Goal: Task Accomplishment & Management: Manage account settings

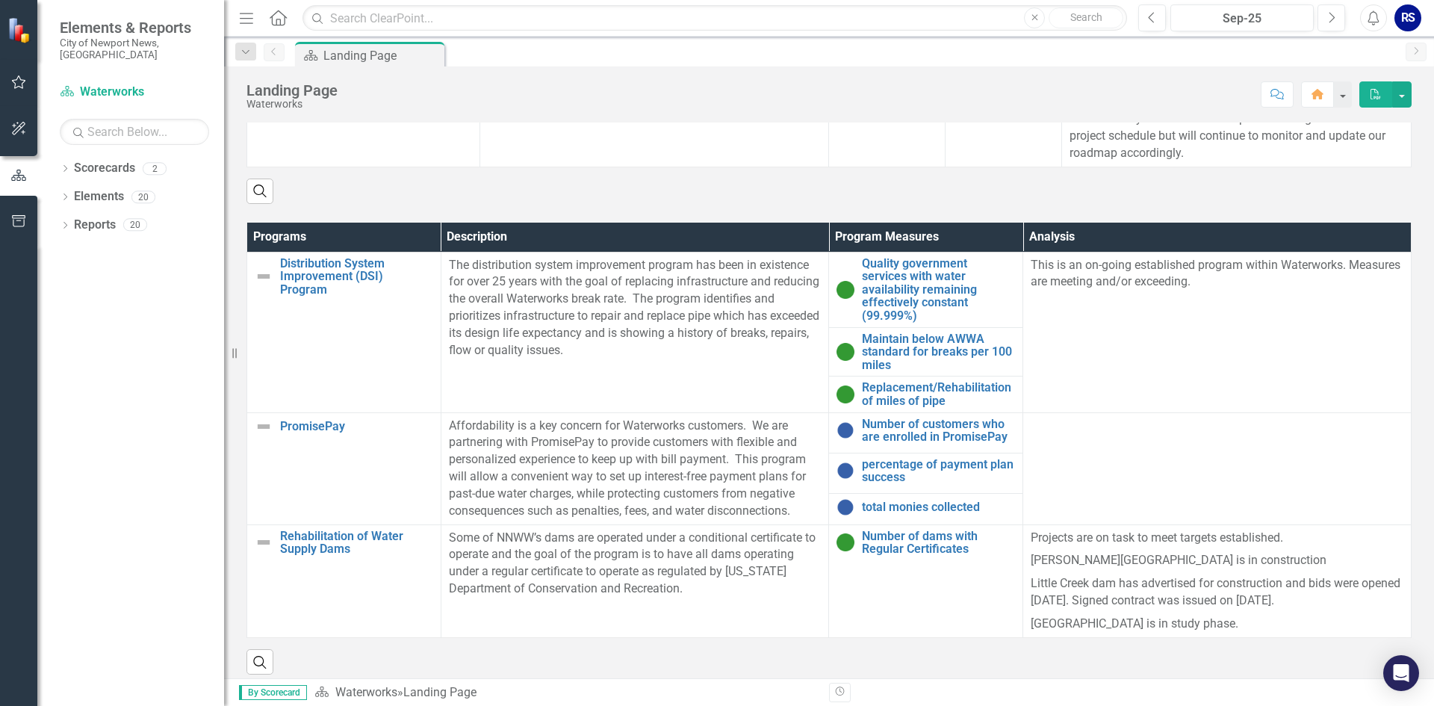
scroll to position [894, 0]
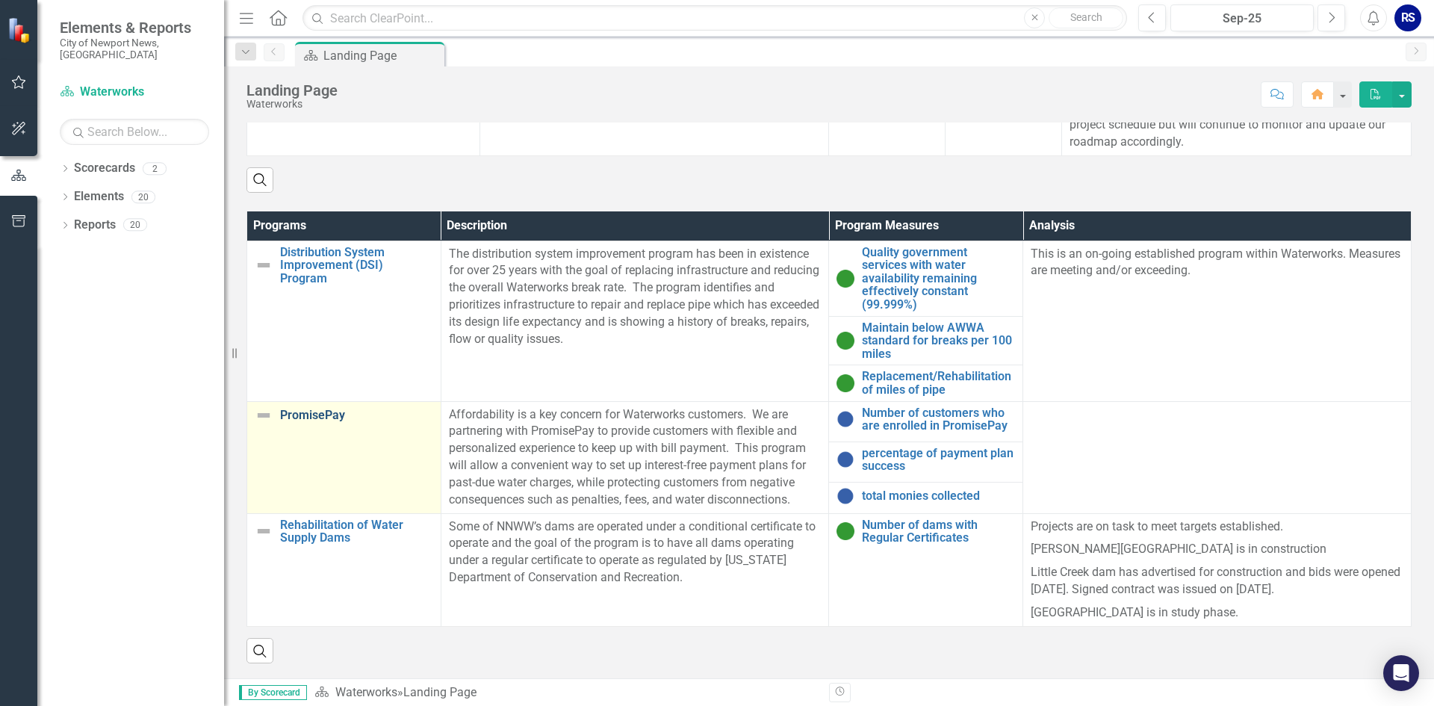
click at [330, 417] on link "PromisePay" at bounding box center [356, 414] width 153 height 13
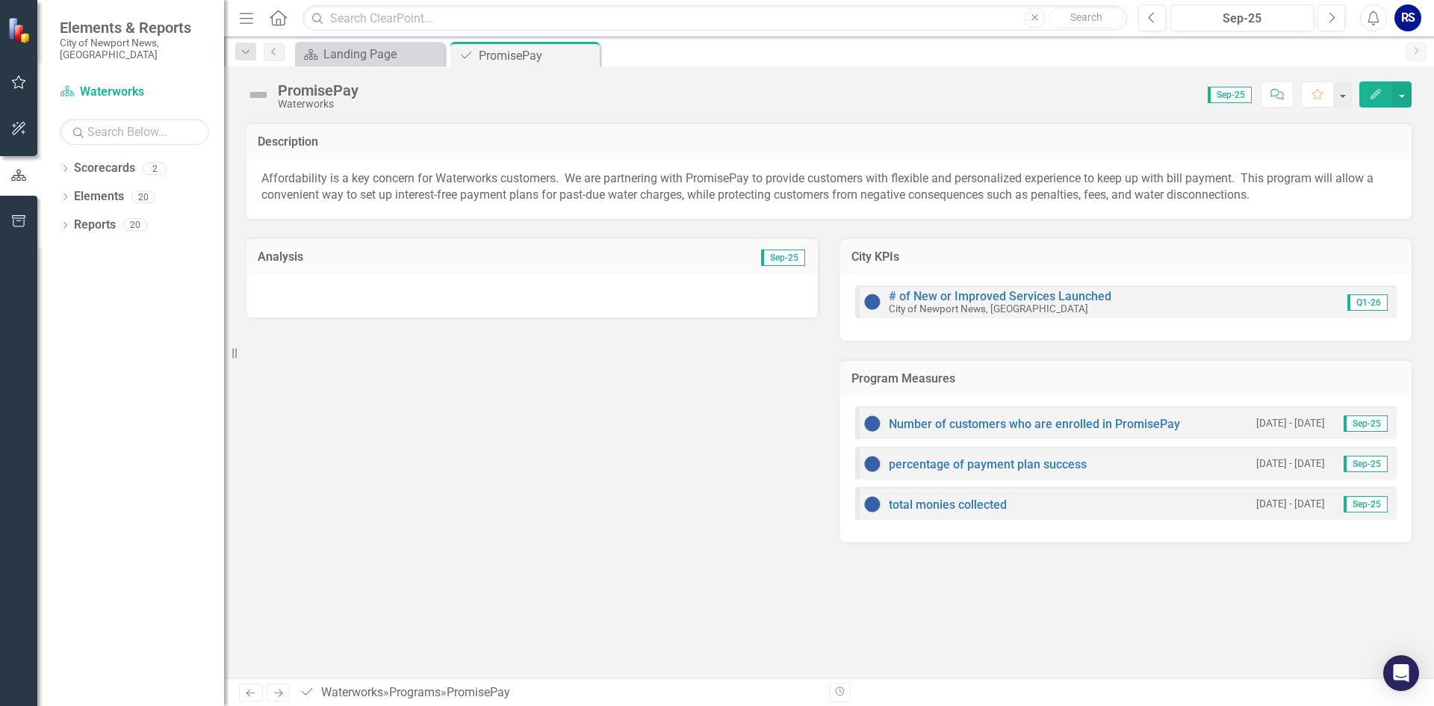
click at [502, 296] on div at bounding box center [531, 295] width 571 height 43
click at [469, 305] on div at bounding box center [531, 295] width 571 height 43
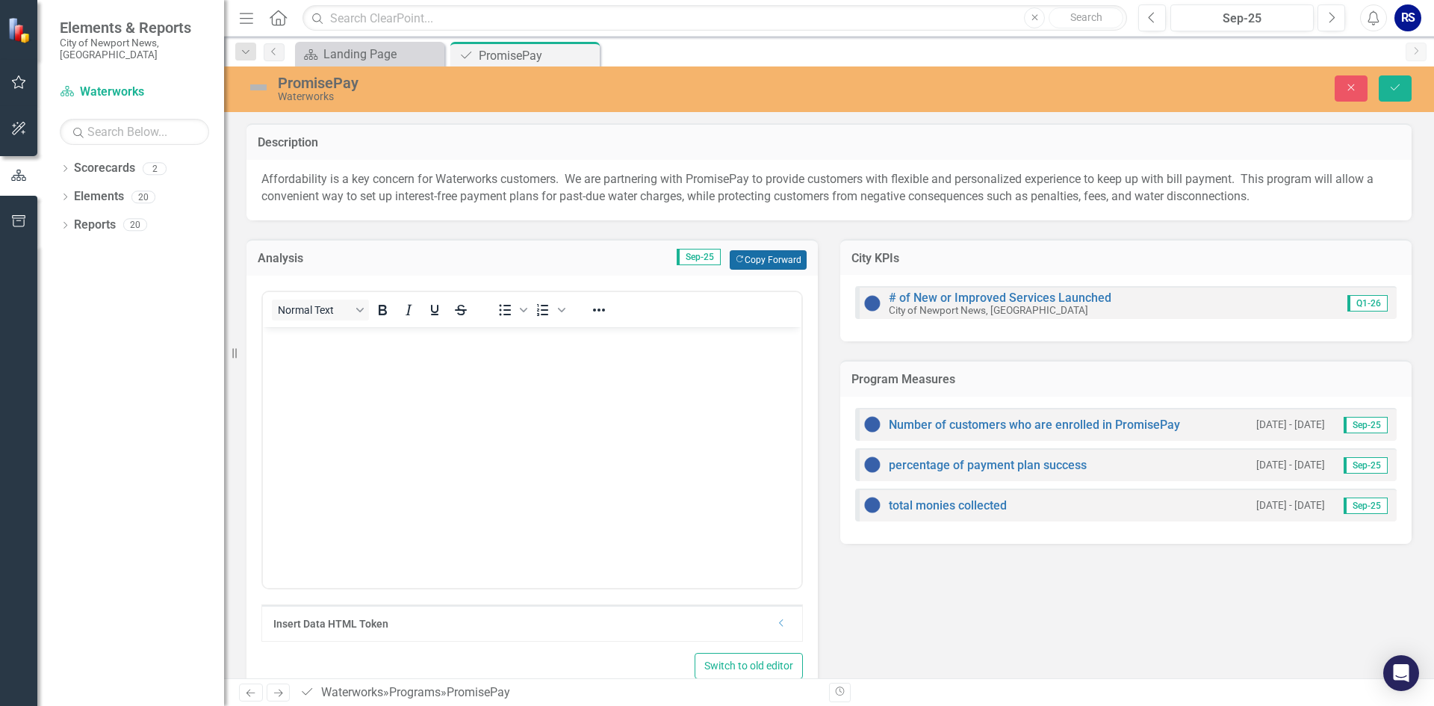
click at [762, 258] on button "Copy Forward Copy Forward" at bounding box center [768, 259] width 77 height 19
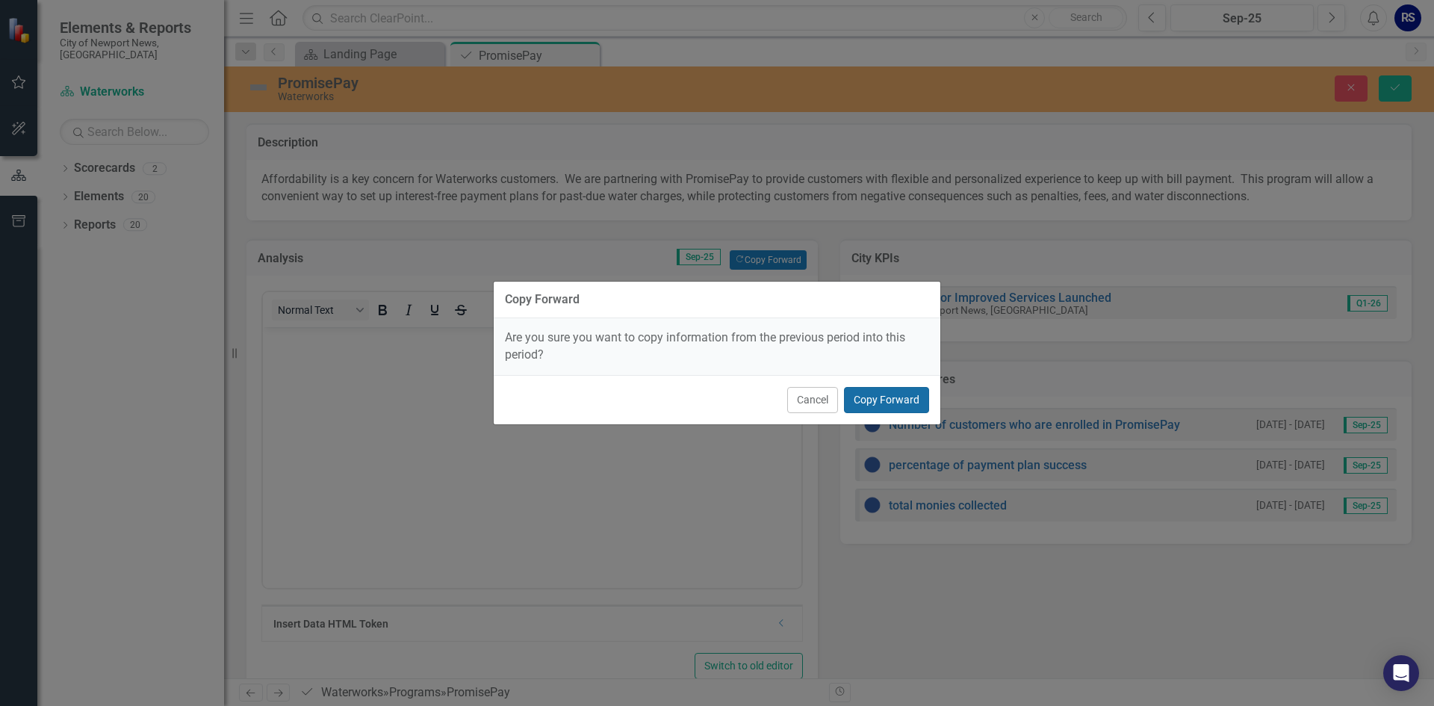
click at [881, 392] on button "Copy Forward" at bounding box center [886, 400] width 85 height 26
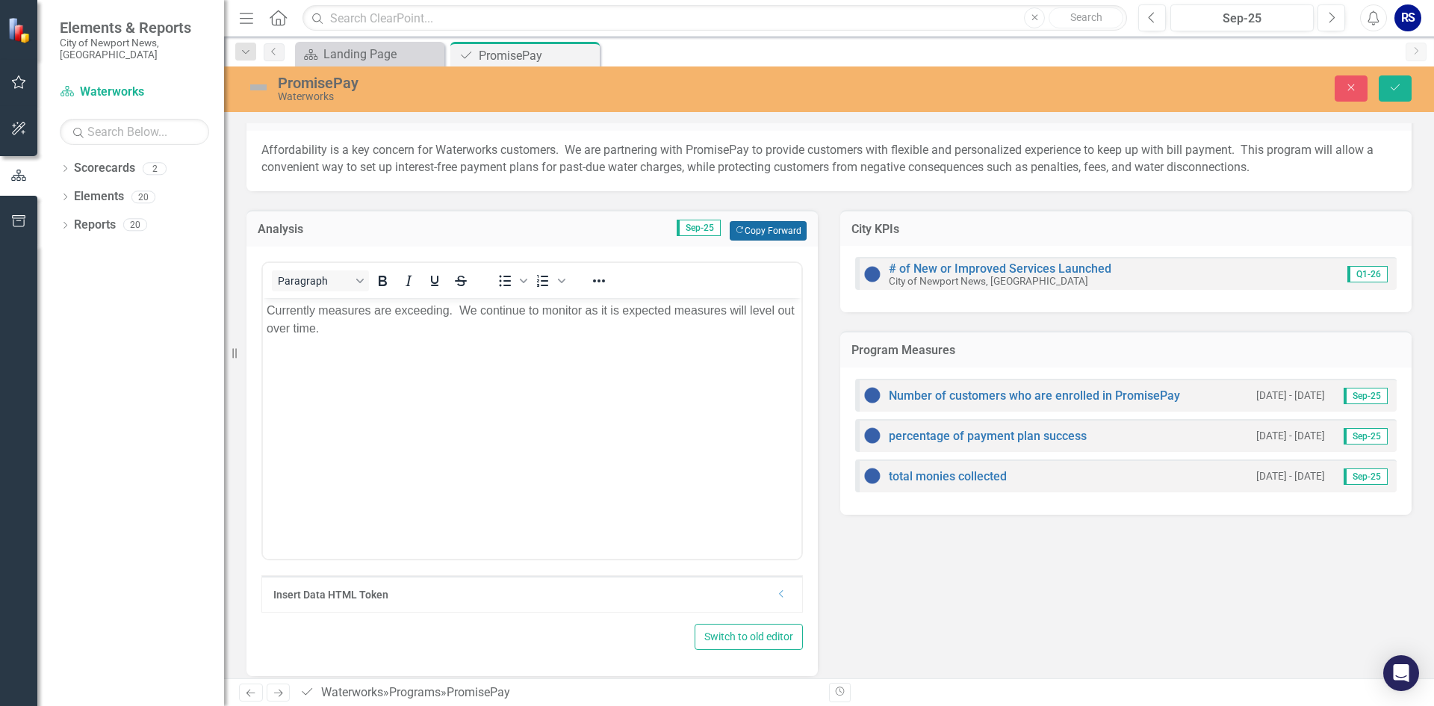
scroll to position [41, 0]
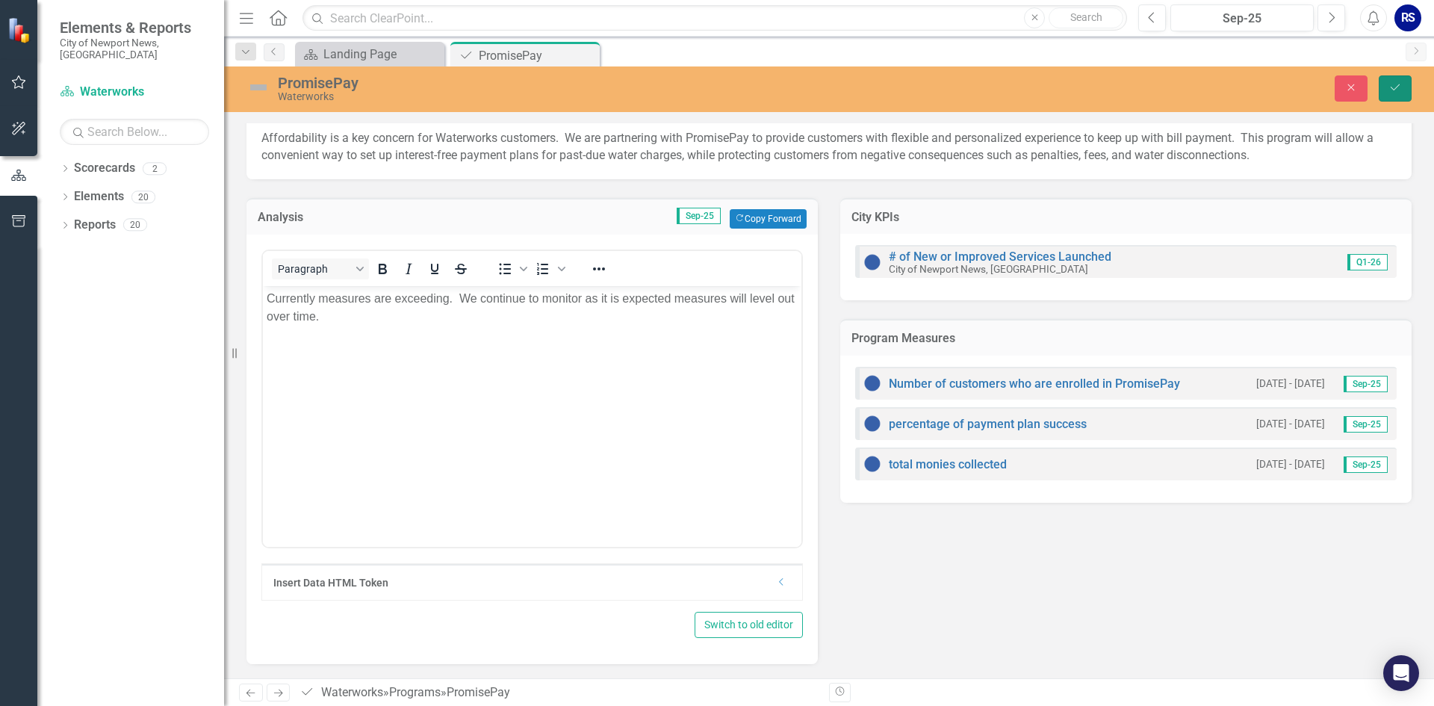
click at [1395, 90] on icon "Save" at bounding box center [1394, 87] width 13 height 10
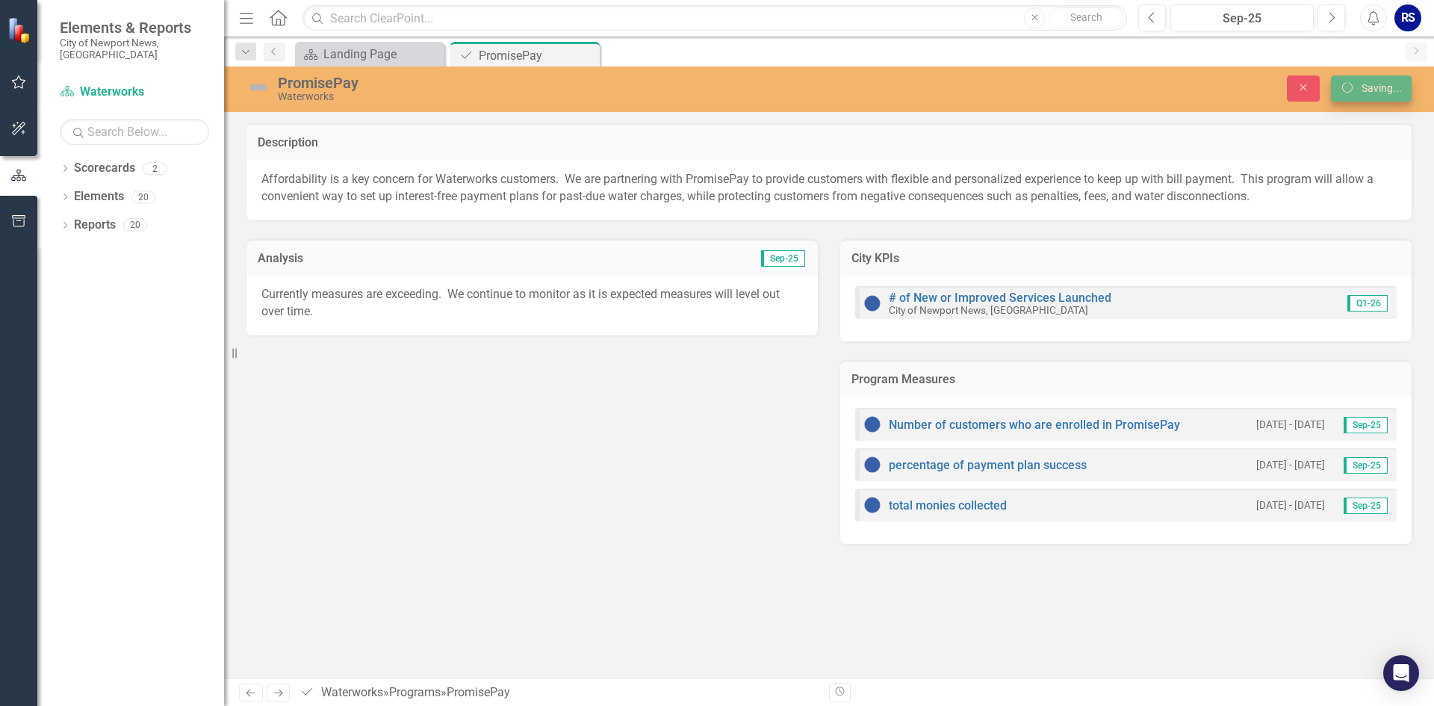
scroll to position [0, 0]
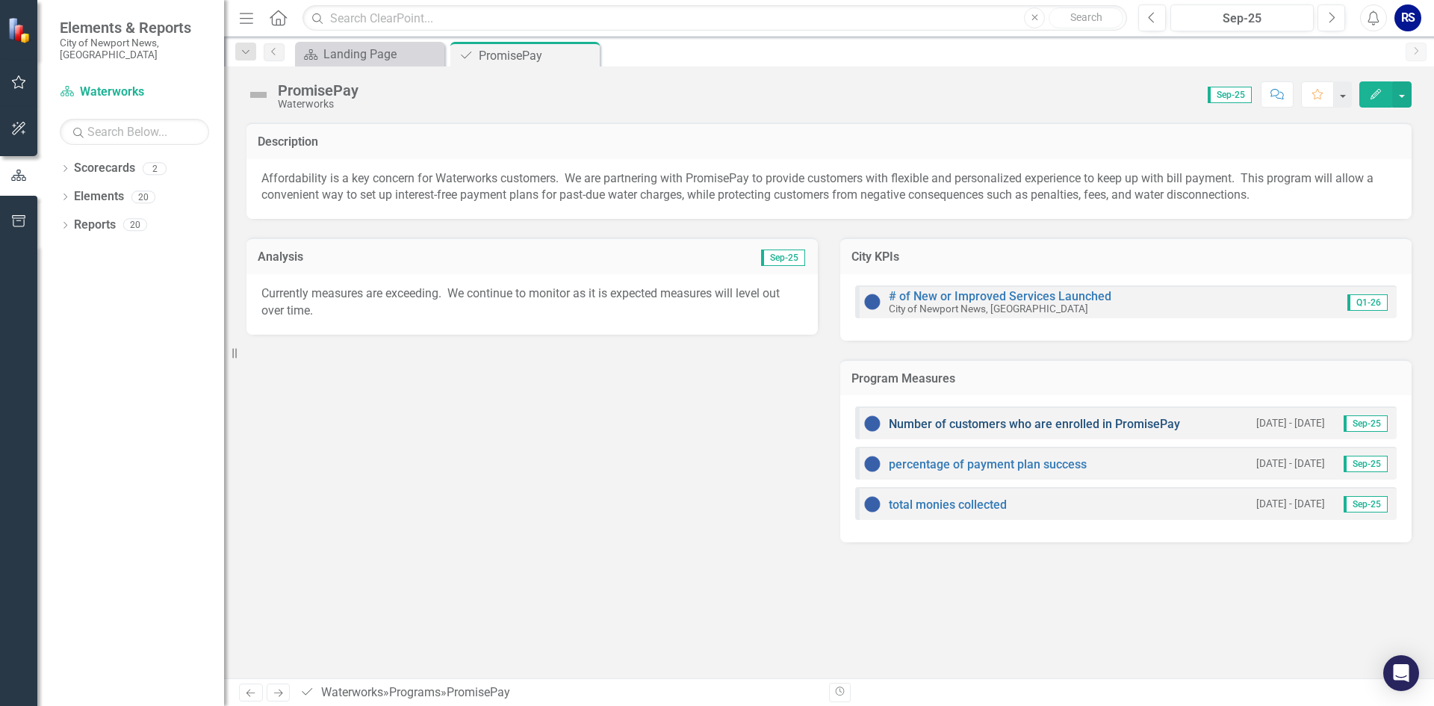
click at [944, 429] on link "Number of customers who are enrolled in PromisePay" at bounding box center [1034, 424] width 291 height 14
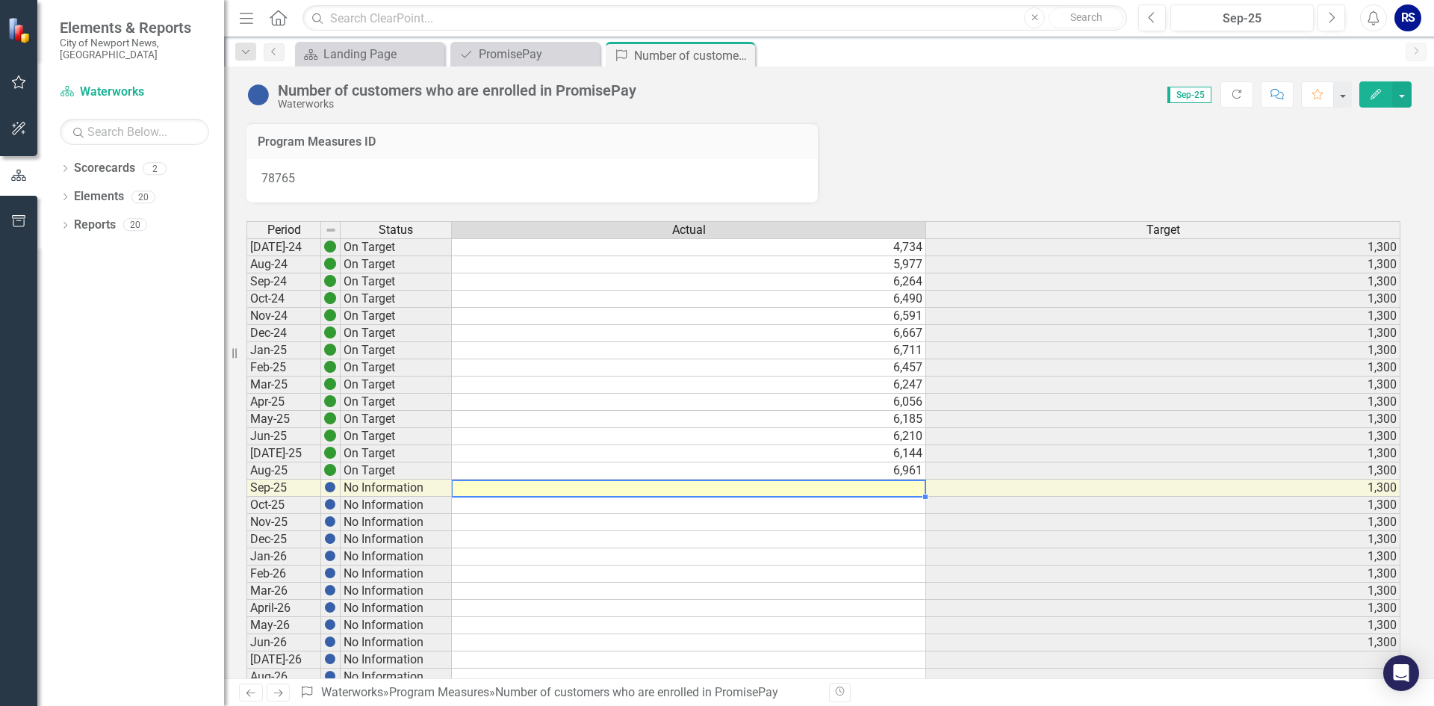
click at [864, 485] on td at bounding box center [689, 487] width 474 height 17
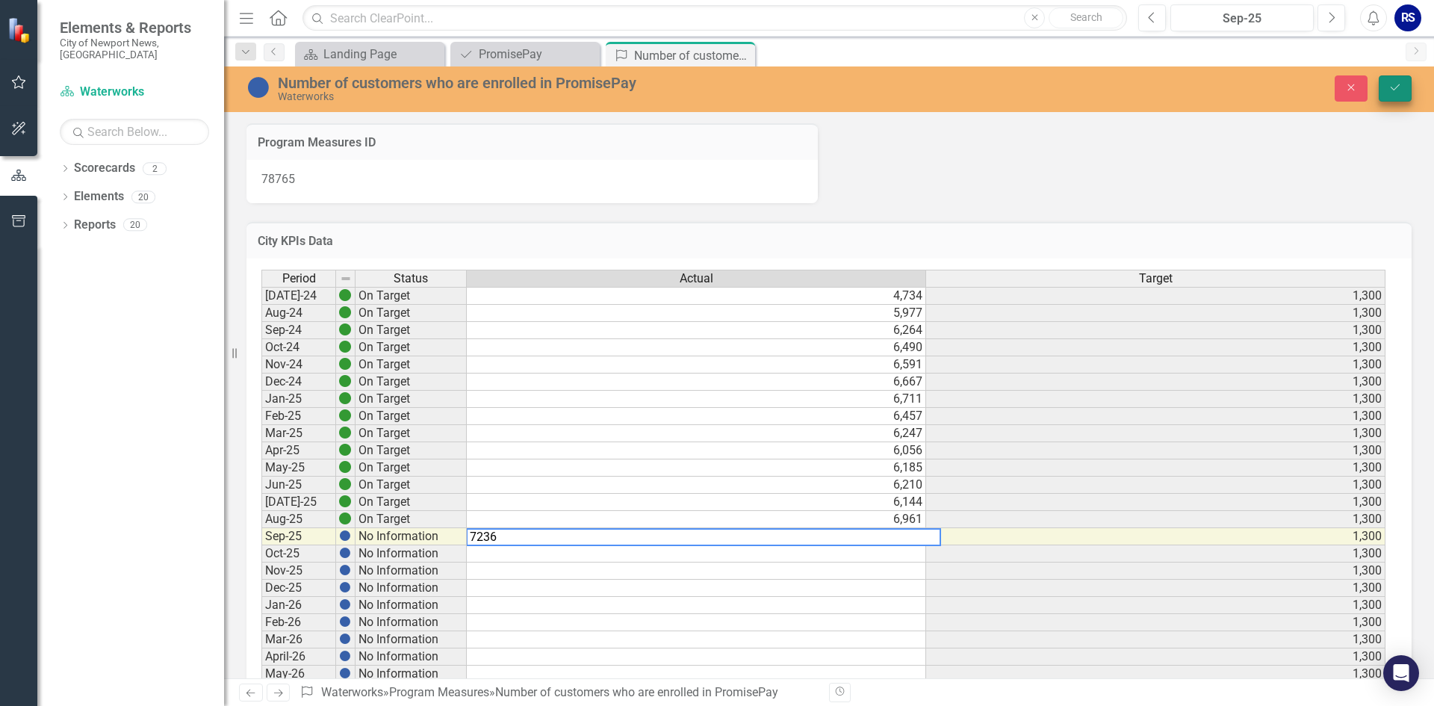
type textarea "7236"
click at [1392, 90] on icon "Save" at bounding box center [1394, 87] width 13 height 10
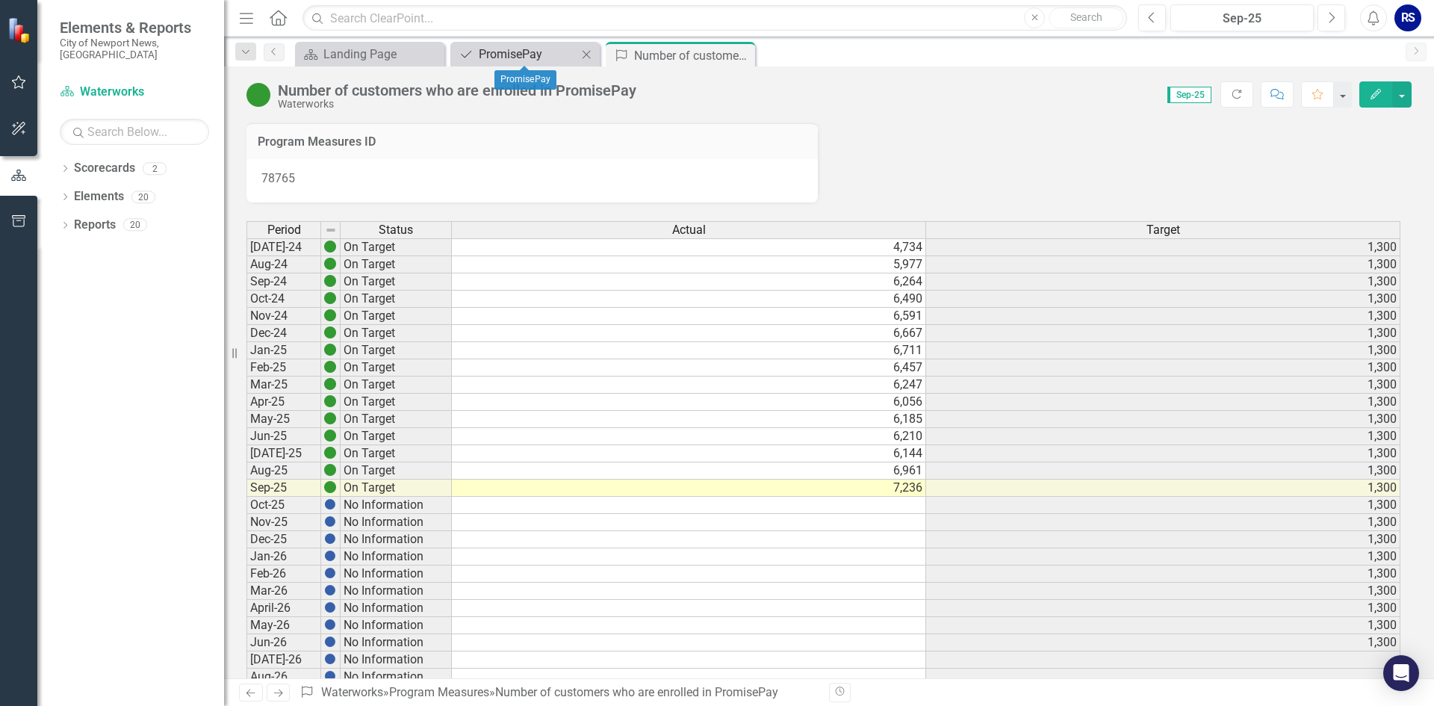
click at [500, 57] on div "PromisePay" at bounding box center [528, 54] width 99 height 19
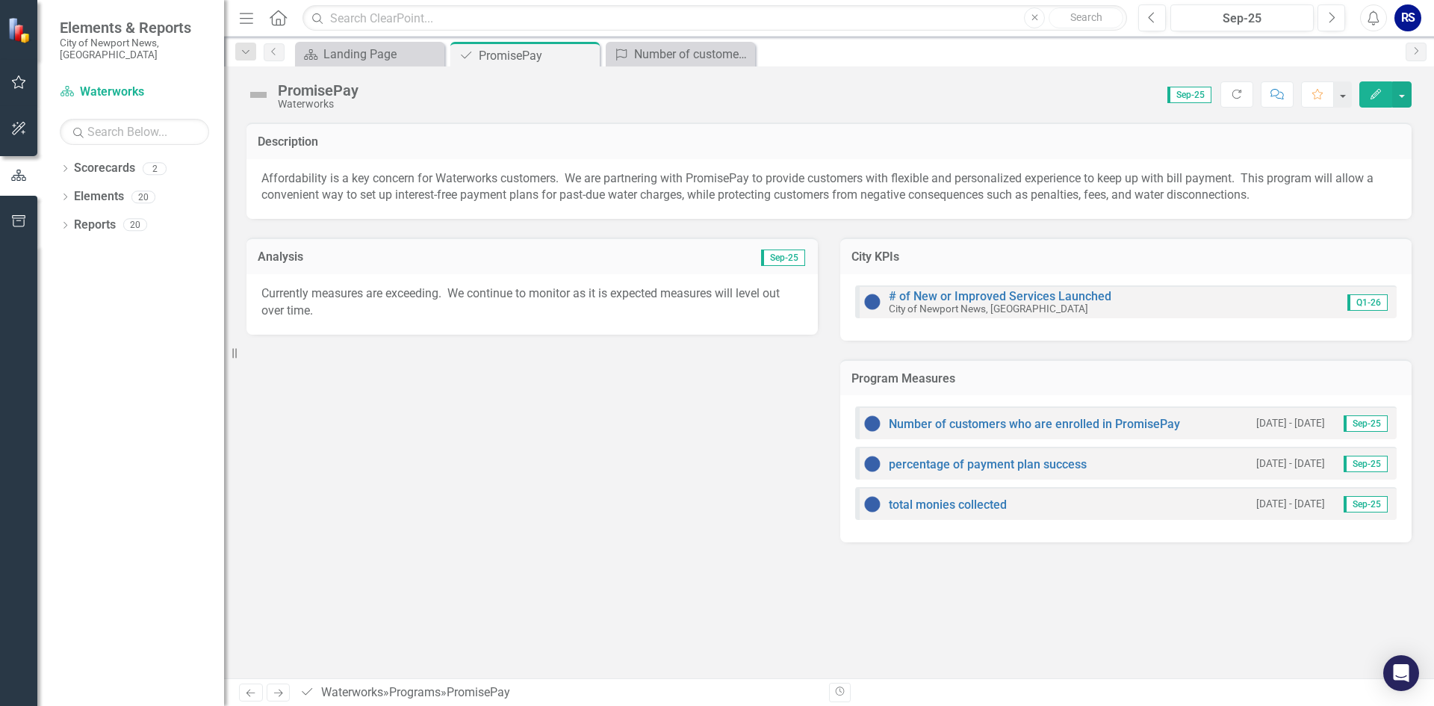
click at [1360, 464] on span "Sep-25" at bounding box center [1365, 464] width 44 height 16
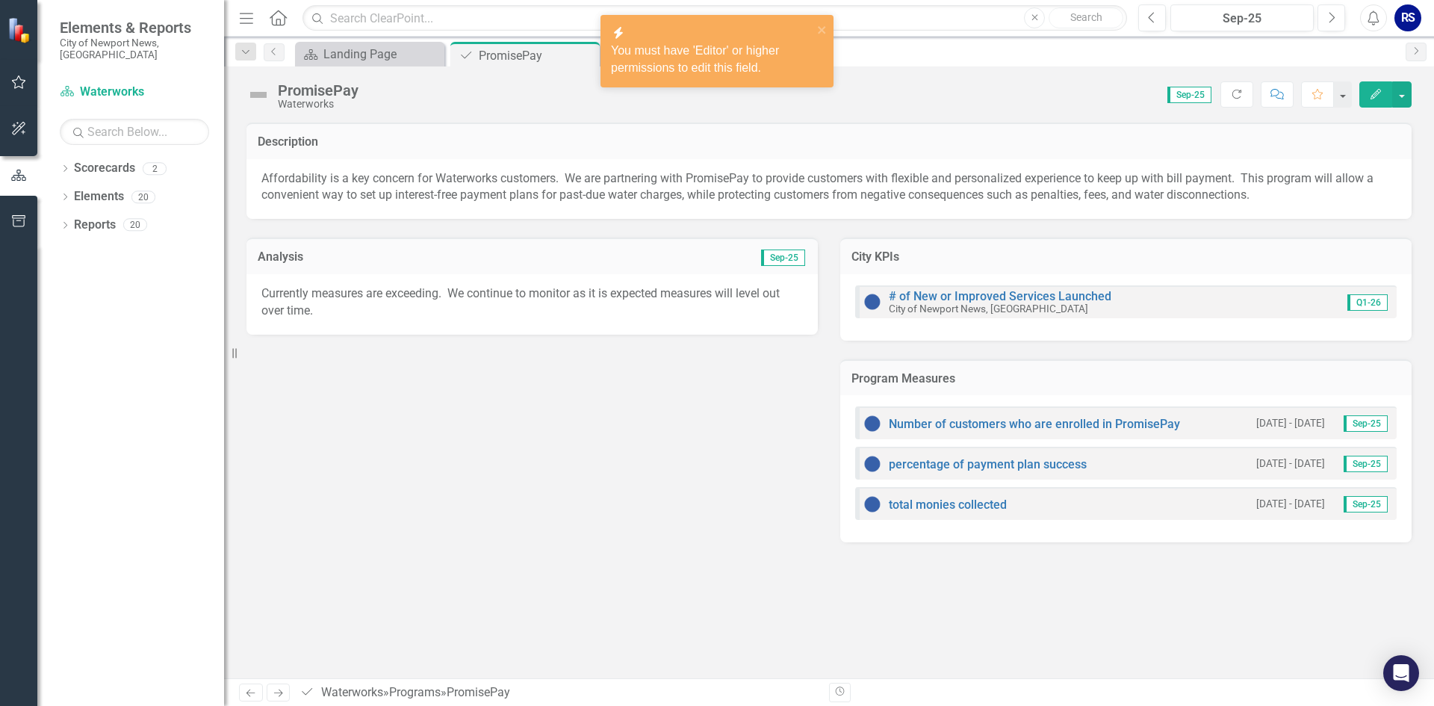
click at [816, 31] on div "icon.bolt You must have 'Editor' or higher permissions to edit this field." at bounding box center [711, 51] width 211 height 60
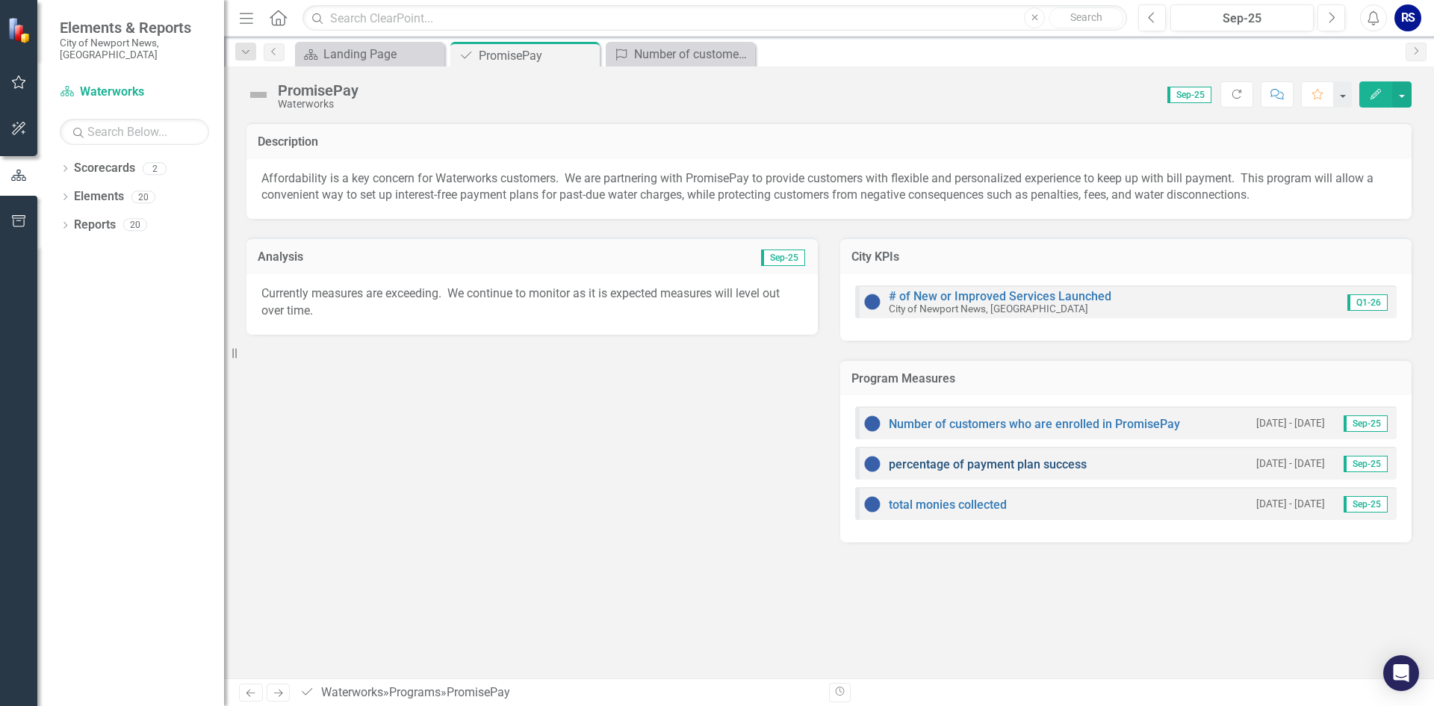
click at [938, 467] on link "percentage of payment plan success" at bounding box center [988, 464] width 198 height 14
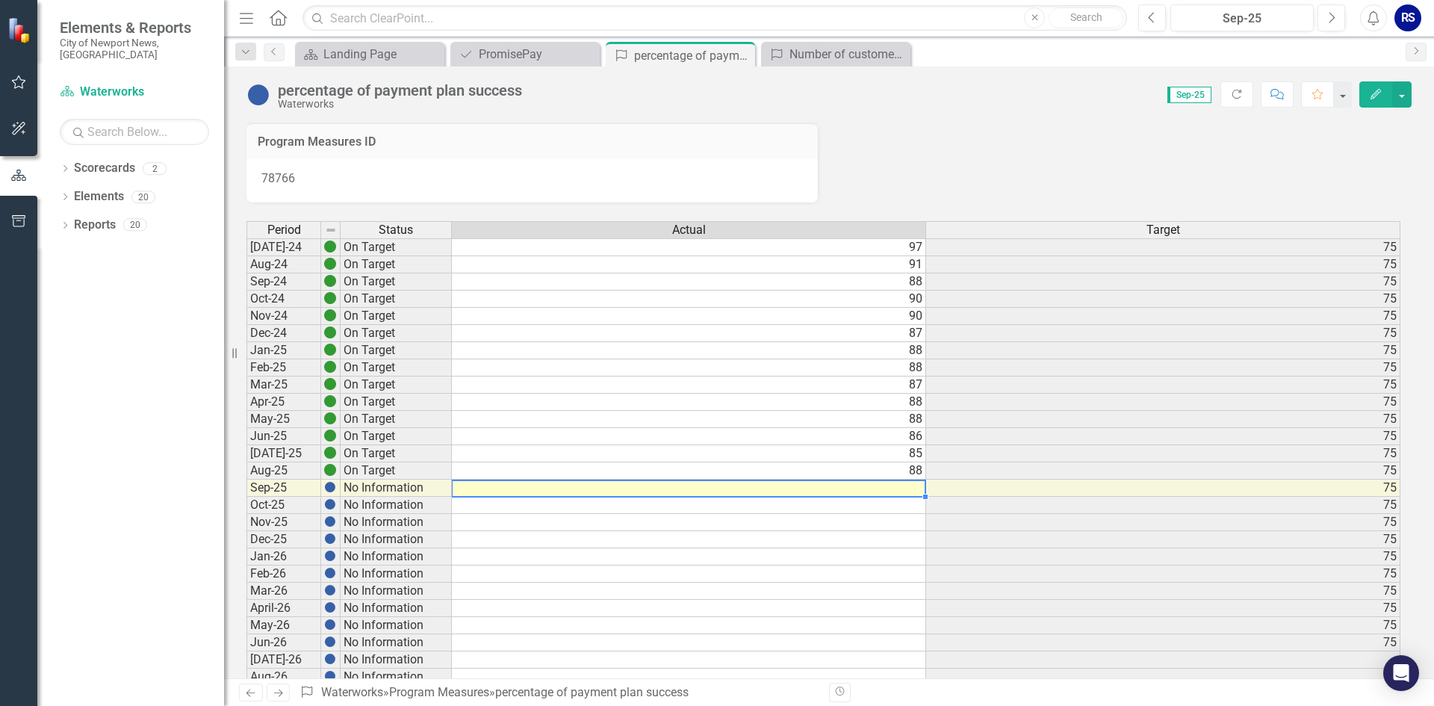
click at [906, 487] on td at bounding box center [689, 487] width 474 height 17
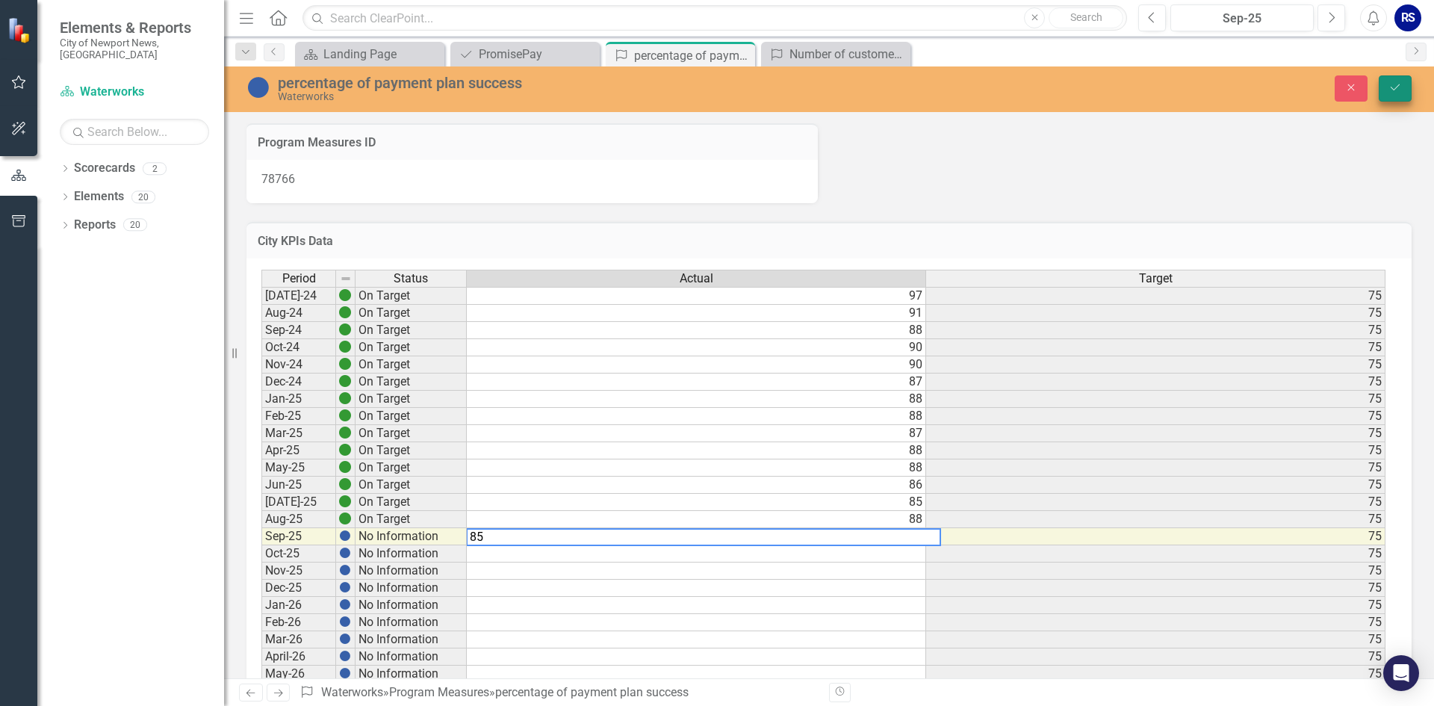
type textarea "85"
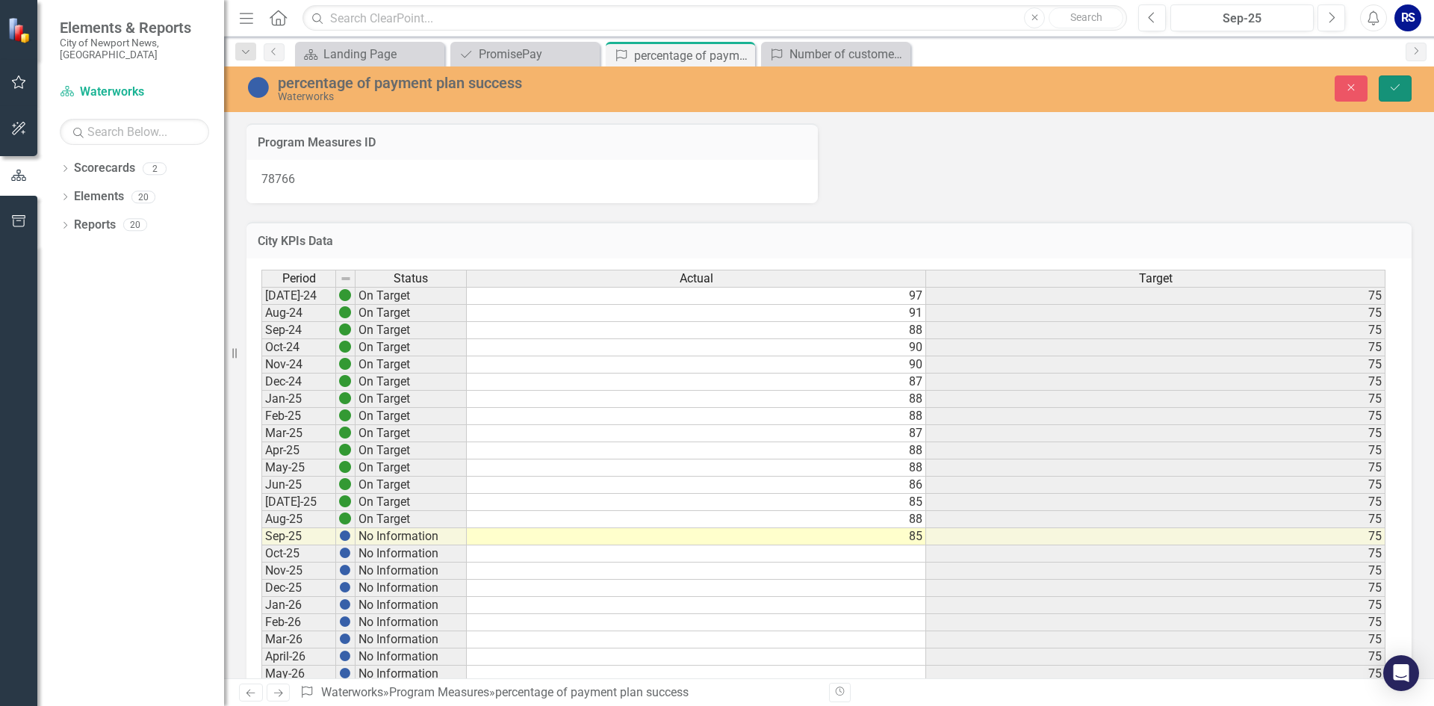
click at [1395, 81] on button "Save" at bounding box center [1395, 88] width 33 height 26
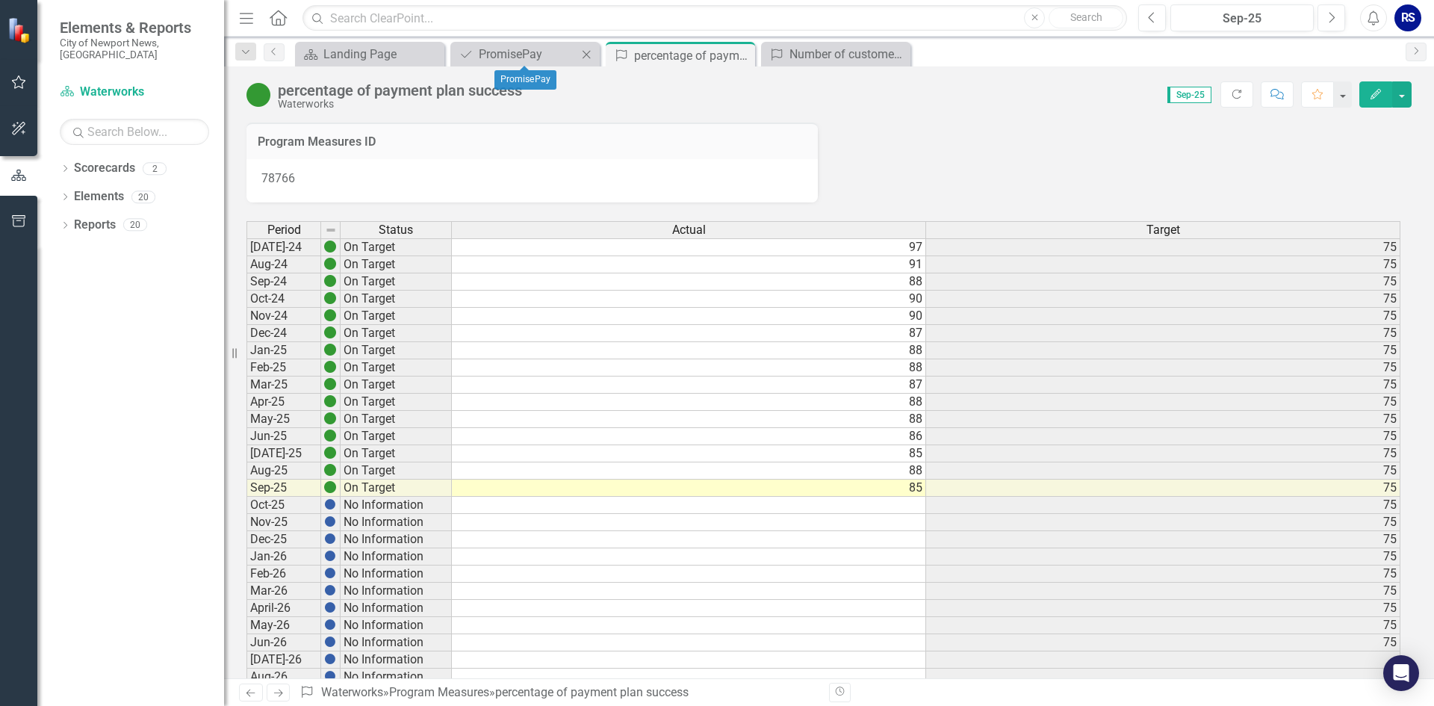
click at [526, 63] on div "Program PromisePay Close" at bounding box center [524, 54] width 149 height 25
click at [556, 63] on div "PromisePay" at bounding box center [528, 54] width 99 height 19
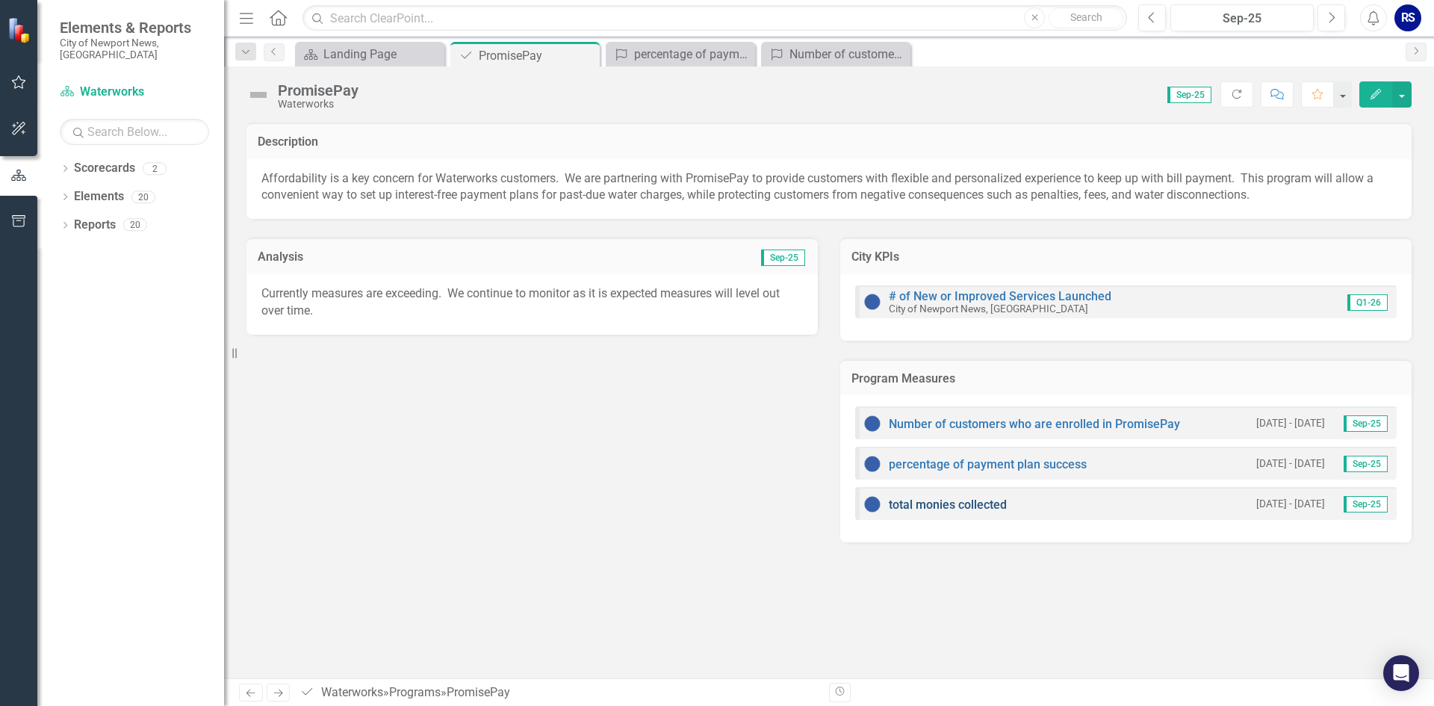
click at [961, 509] on link "total monies collected" at bounding box center [948, 504] width 118 height 14
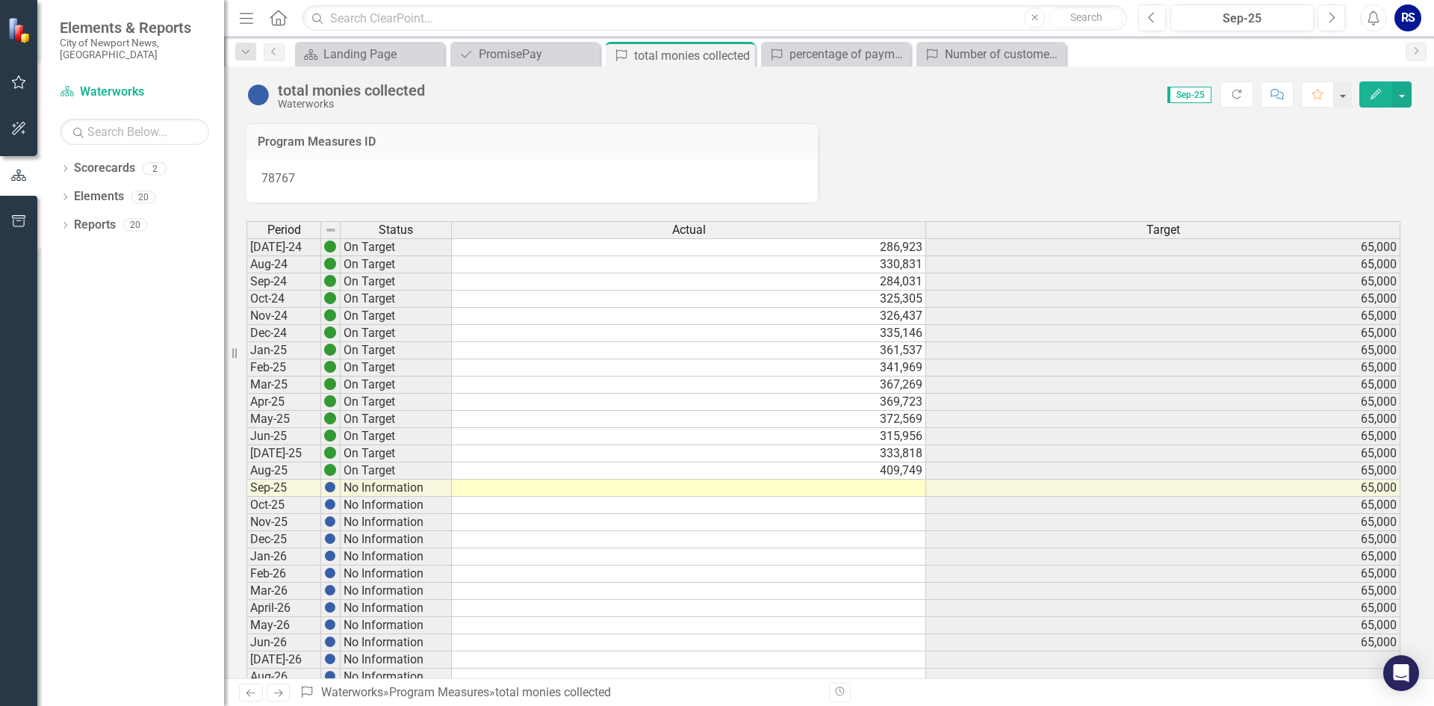
click at [904, 486] on td at bounding box center [689, 487] width 474 height 17
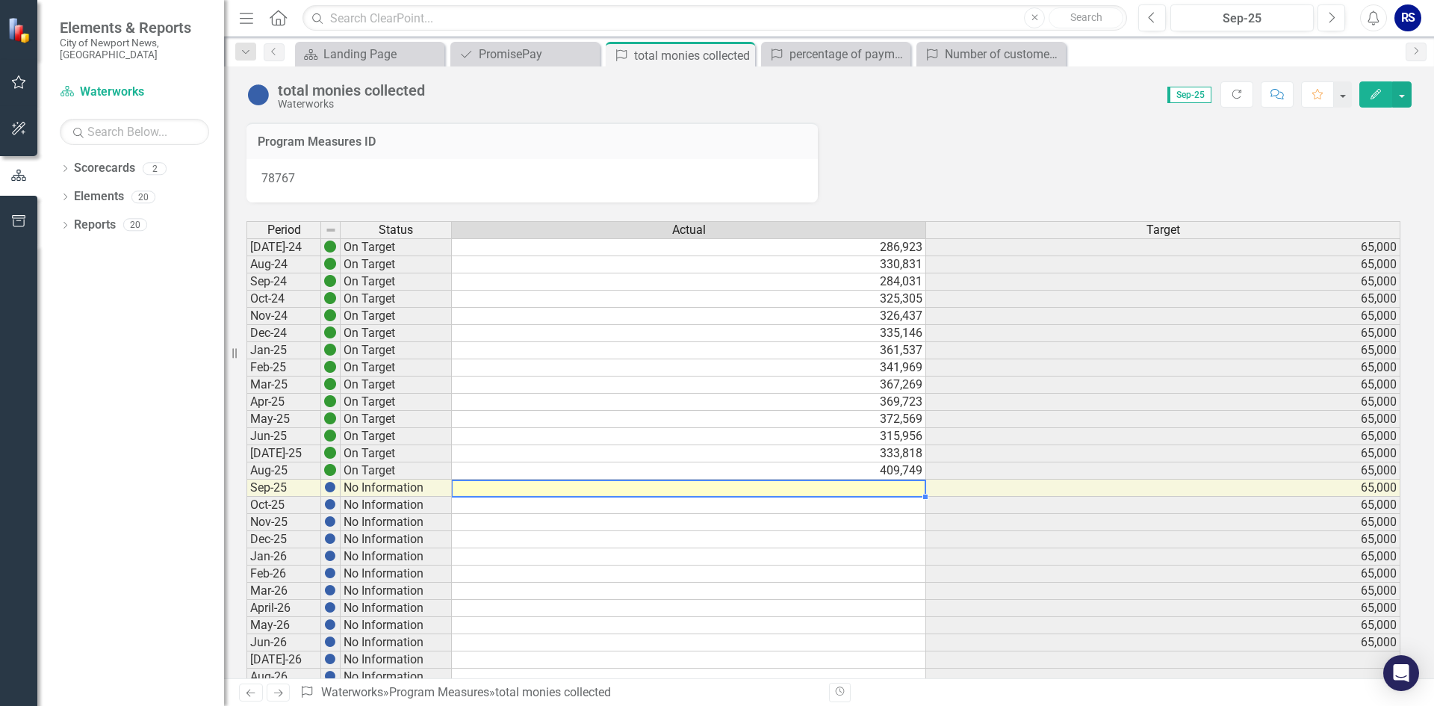
click at [904, 486] on td at bounding box center [689, 487] width 474 height 17
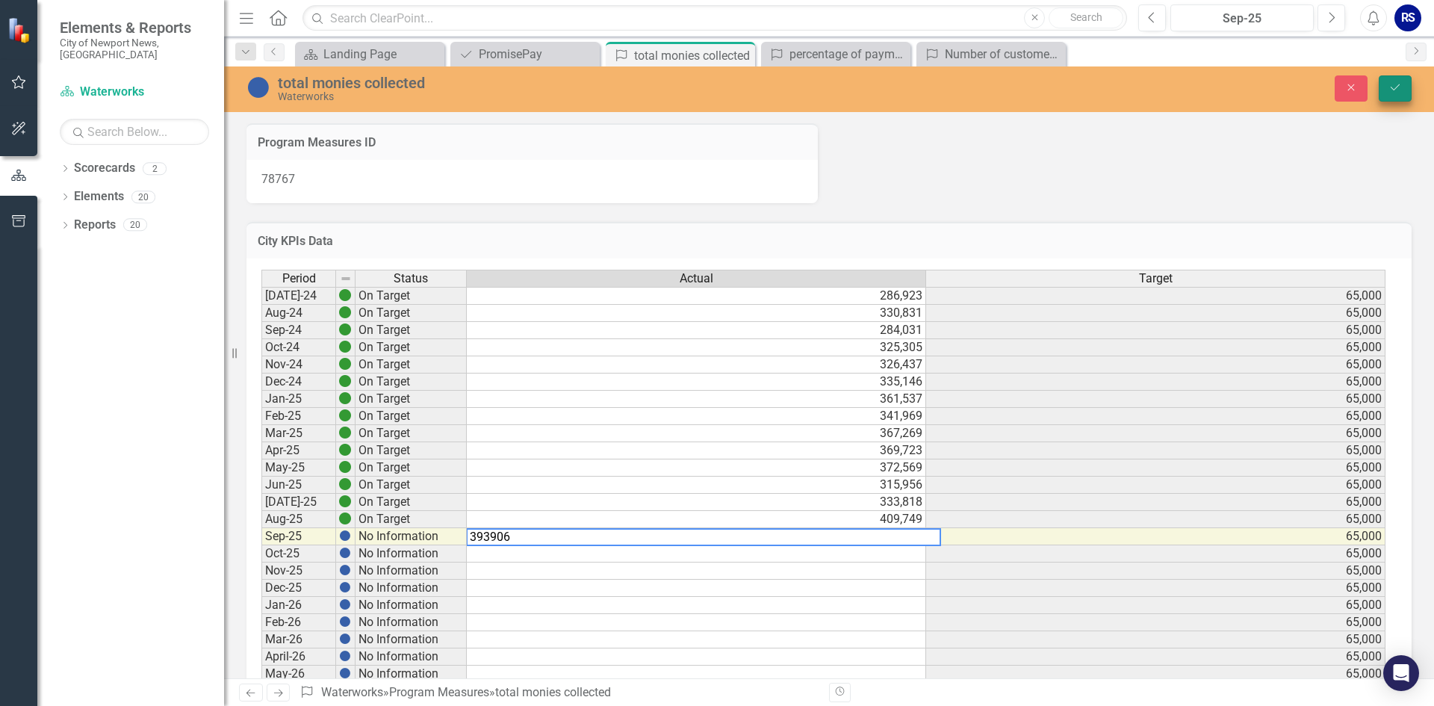
type textarea "393906"
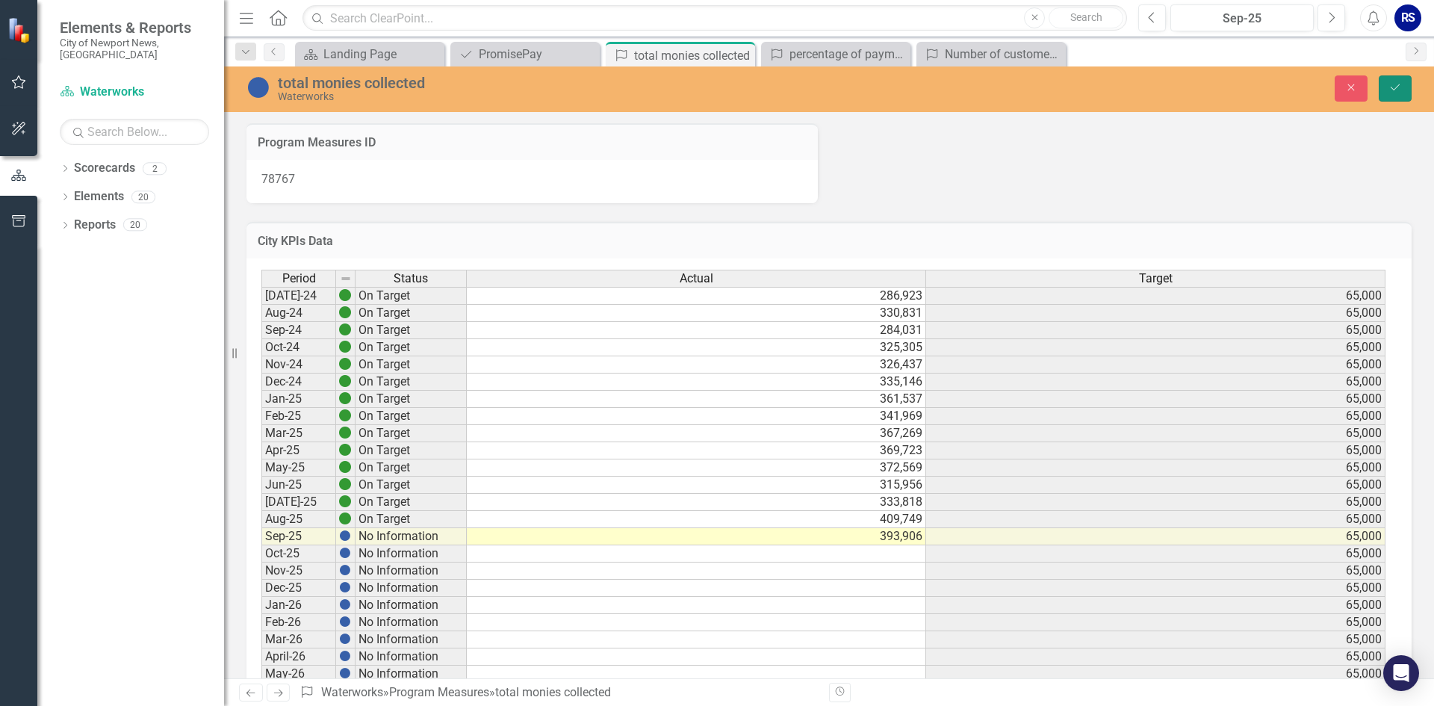
click at [1401, 84] on icon "Save" at bounding box center [1394, 87] width 13 height 10
